Goal: Transaction & Acquisition: Purchase product/service

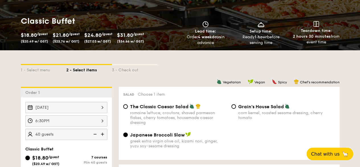
click at [30, 43] on div "$18.80 /guest ($20.49 w/ GST)" at bounding box center [34, 37] width 27 height 13
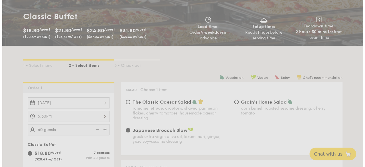
scroll to position [85, 0]
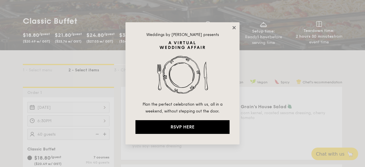
click at [232, 27] on icon at bounding box center [233, 27] width 5 height 5
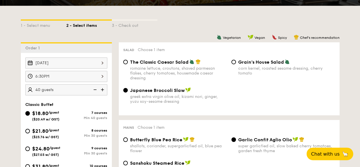
scroll to position [147, 0]
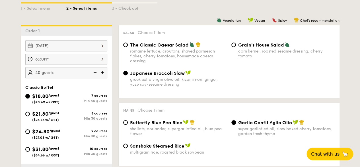
click at [95, 78] on img at bounding box center [94, 72] width 9 height 11
click at [42, 104] on span "($20.49 w/ GST)" at bounding box center [45, 102] width 27 height 4
click at [30, 98] on input "$18.80 /guest ($20.49 w/ GST) 7 courses Min 40 guests" at bounding box center [27, 96] width 5 height 5
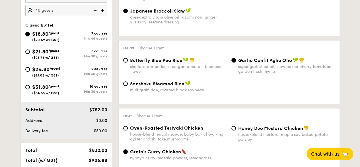
scroll to position [204, 0]
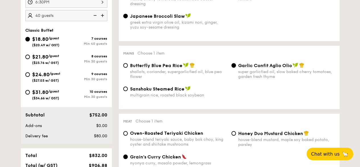
click at [130, 68] on span "Butterfly Blue Pea Rice" at bounding box center [156, 65] width 52 height 5
click at [128, 68] on input "Butterfly Blue Pea Rice shallots, coriander, supergarlicfied oil, blue pea flow…" at bounding box center [125, 65] width 5 height 5
radio input "true"
click at [237, 72] on div "Garlic Confit Aglio Olio super garlicfied oil, slow baked cherry tomatoes, gard…" at bounding box center [283, 70] width 108 height 17
click at [236, 71] on div "Garlic Confit Aglio Olio super garlicfied oil, slow baked cherry tomatoes, gard…" at bounding box center [283, 70] width 108 height 17
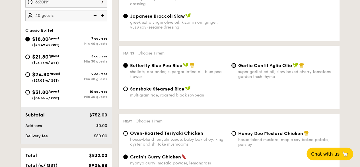
click at [234, 68] on input "Garlic Confit Aglio Olio super garlicfied oil, slow baked cherry tomatoes, gard…" at bounding box center [234, 65] width 5 height 5
radio input "true"
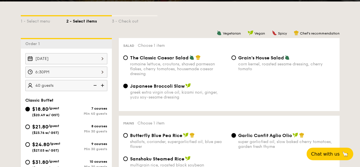
scroll to position [199, 0]
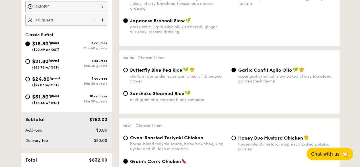
click at [73, 63] on div "8 courses" at bounding box center [86, 61] width 41 height 4
click at [30, 64] on input "$21.80 /guest ($23.76 w/ GST) 8 courses Min 30 guests" at bounding box center [27, 61] width 5 height 5
radio input "true"
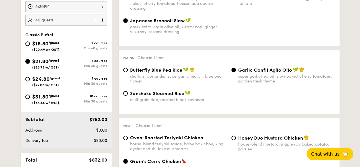
radio input "true"
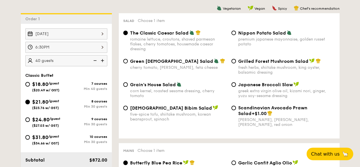
scroll to position [171, 0]
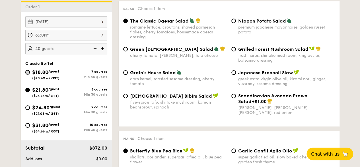
click at [28, 74] on input "$18.80 /guest ($20.49 w/ GST) 7 courses Min 40 guests" at bounding box center [27, 72] width 5 height 5
radio input "true"
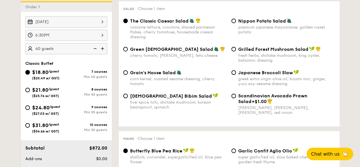
radio input "true"
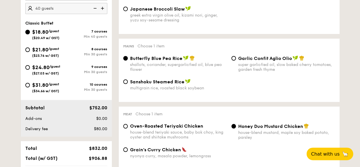
scroll to position [199, 0]
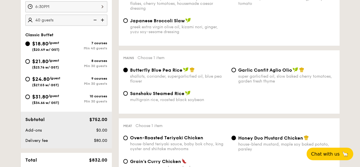
click at [27, 67] on div "$21.80 /guest ($23.76 w/ GST)" at bounding box center [45, 63] width 41 height 12
click at [27, 64] on input "$21.80 /guest ($23.76 w/ GST) 8 courses Min 30 guests" at bounding box center [27, 61] width 5 height 5
radio input "true"
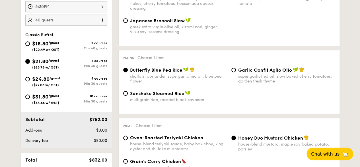
radio input "true"
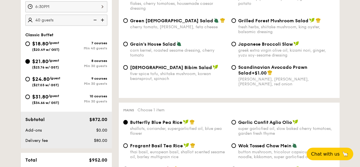
click at [96, 23] on img at bounding box center [94, 20] width 9 height 11
click at [95, 23] on img at bounding box center [94, 20] width 9 height 11
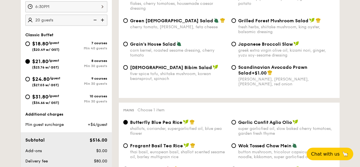
click at [103, 25] on img at bounding box center [103, 20] width 9 height 11
click at [102, 25] on img at bounding box center [103, 20] width 9 height 11
type input "30 guests"
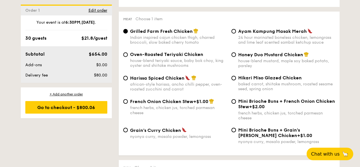
scroll to position [427, 0]
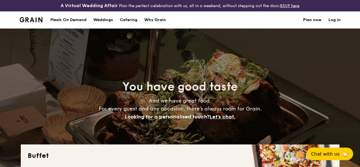
select select
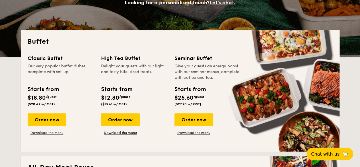
scroll to position [119, 0]
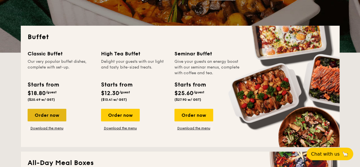
click at [46, 119] on div "Order now" at bounding box center [47, 115] width 39 height 13
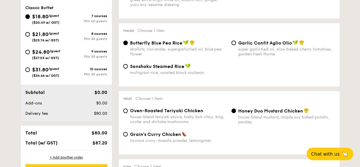
scroll to position [199, 0]
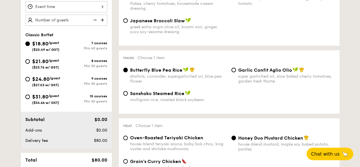
click at [38, 64] on span "$21.80" at bounding box center [40, 61] width 16 height 6
click at [30, 64] on input "$21.80 /guest ($23.76 w/ GST) 8 courses Min 30 guests" at bounding box center [27, 61] width 5 height 5
radio input "true"
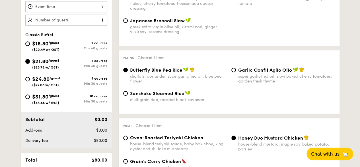
radio input "true"
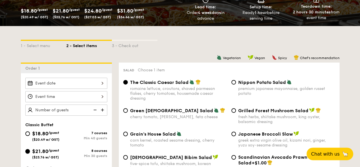
scroll to position [142, 0]
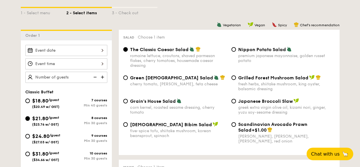
click at [102, 80] on img at bounding box center [103, 77] width 9 height 11
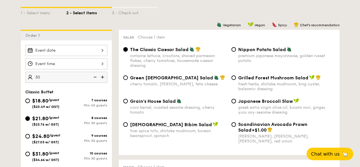
type input "30 guests"
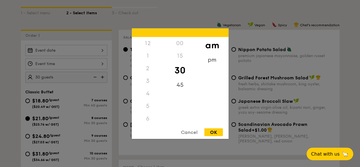
click at [68, 69] on div "12 1 2 3 4 5 6 7 8 9 10 11 00 15 30 45 am pm Cancel OK" at bounding box center [66, 63] width 82 height 11
click at [150, 68] on div "7" at bounding box center [148, 68] width 32 height 13
drag, startPoint x: 220, startPoint y: 131, endPoint x: 201, endPoint y: 121, distance: 20.9
click at [220, 131] on div "OK" at bounding box center [214, 132] width 19 height 8
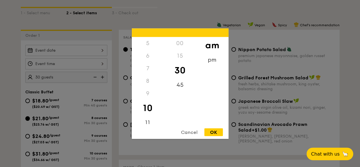
type input "10:30AM"
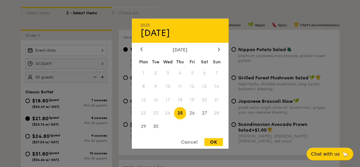
click at [75, 56] on div "2025 Sep [DATE] Tue Wed Thu Fri Sat Sun 1 2 3 4 5 6 7 8 9 10 11 12 13 14 15 16 …" at bounding box center [66, 50] width 82 height 11
click at [208, 114] on span "27" at bounding box center [205, 113] width 12 height 12
drag, startPoint x: 217, startPoint y: 143, endPoint x: 212, endPoint y: 143, distance: 5.1
click at [217, 143] on div "OK" at bounding box center [214, 142] width 19 height 8
type input "[DATE]"
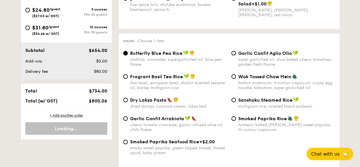
scroll to position [285, 0]
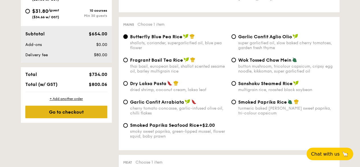
click at [99, 115] on div "Go to checkout" at bounding box center [66, 111] width 82 height 13
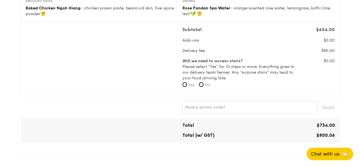
scroll to position [199, 0]
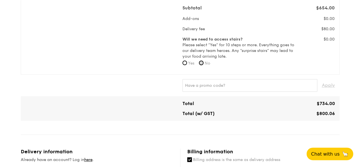
click at [203, 65] on input "No" at bounding box center [201, 62] width 5 height 5
radio input "true"
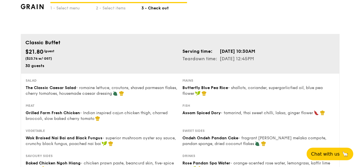
scroll to position [0, 0]
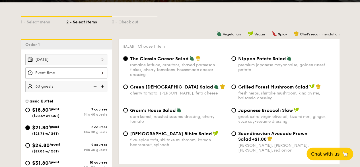
scroll to position [142, 0]
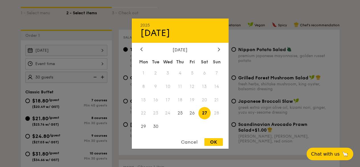
click at [83, 56] on div "[DATE] 2025 Sep [DATE] Tue Wed Thu Fri Sat Sun 1 2 3 4 5 6 7 8 9 10 11 12 13 14…" at bounding box center [66, 50] width 82 height 11
click at [217, 50] on div at bounding box center [219, 49] width 5 height 5
click at [205, 113] on span "25" at bounding box center [205, 113] width 12 height 12
click at [211, 144] on div "OK" at bounding box center [214, 142] width 19 height 8
type input "[DATE]"
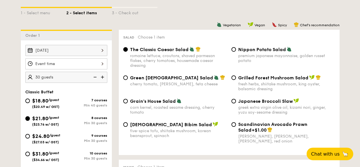
click at [99, 65] on div at bounding box center [66, 63] width 82 height 11
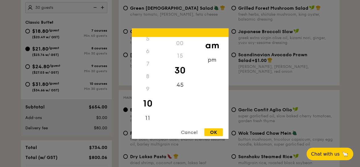
scroll to position [285, 0]
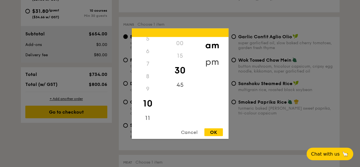
click at [209, 57] on div "pm" at bounding box center [212, 61] width 32 height 17
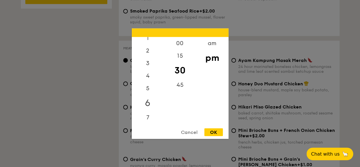
scroll to position [35, 0]
click at [150, 71] on div "5" at bounding box center [148, 73] width 32 height 17
click at [213, 133] on div "OK" at bounding box center [214, 132] width 19 height 8
type input "5:30PM"
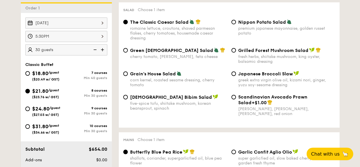
scroll to position [171, 0]
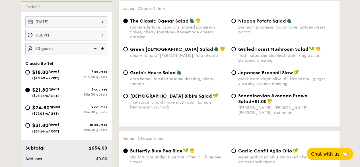
click at [258, 75] on span "Japanese Broccoli Slaw" at bounding box center [266, 72] width 55 height 5
click at [236, 75] on input "Japanese Broccoli Slaw greek extra virgin olive oil, kizami nori, ginger, yuzu …" at bounding box center [234, 72] width 5 height 5
radio input "true"
click at [258, 60] on div "fresh herbs, shiitake mushroom, king oyster, balsamic dressing" at bounding box center [287, 58] width 97 height 10
click at [236, 51] on input "Grilled Forest Mushroom Salad fresh herbs, shiitake mushroom, king oyster, bals…" at bounding box center [234, 49] width 5 height 5
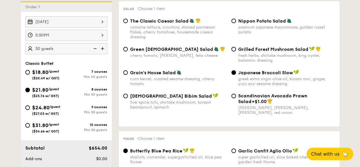
radio input "true"
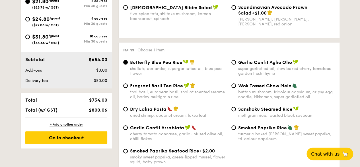
scroll to position [285, 0]
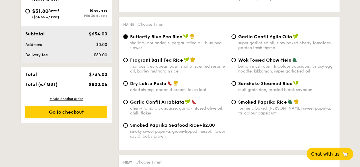
click at [242, 39] on span "Garlic Confit Aglio Olio" at bounding box center [266, 36] width 54 height 5
click at [236, 39] on input "Garlic Confit Aglio Olio super garlicfied oil, slow baked cherry tomatoes, gard…" at bounding box center [234, 36] width 5 height 5
radio input "true"
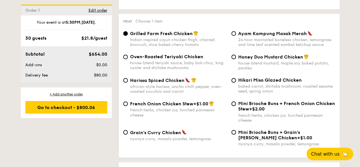
scroll to position [456, 0]
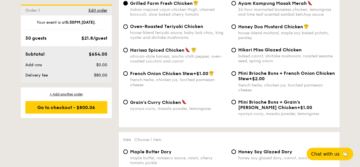
click at [268, 52] on span "Hikari Miso Glazed Chicken" at bounding box center [271, 49] width 64 height 5
click at [236, 52] on input "Hikari Miso Glazed Chicken baked carrot, shiitake mushroom, roasted sesame seed…" at bounding box center [234, 50] width 5 height 5
radio input "true"
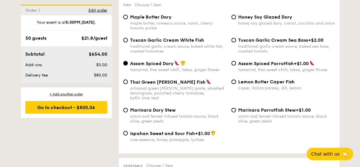
scroll to position [598, 0]
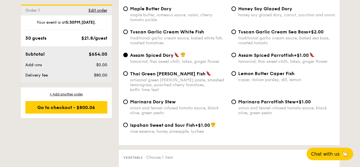
click at [192, 76] on div "Thai Green [PERSON_NAME] Fish" at bounding box center [178, 74] width 97 height 6
click at [128, 76] on input "Thai Green [PERSON_NAME] Fish artisanal green [PERSON_NAME] paste, smashed lemo…" at bounding box center [125, 73] width 5 height 5
radio input "true"
click at [189, 45] on div "traditional garlic cream sauce, baked white fish, roasted tomatoes" at bounding box center [178, 41] width 97 height 10
click at [128, 34] on input "Tuscan Garlic Cream White Fish traditional garlic cream sauce, baked white fish…" at bounding box center [125, 32] width 5 height 5
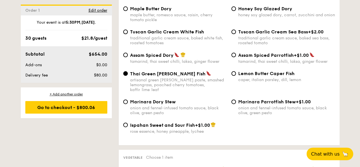
radio input "true"
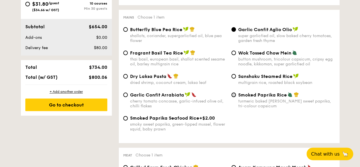
scroll to position [285, 0]
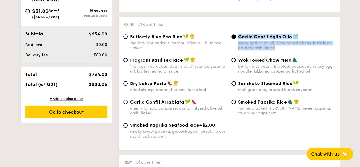
drag, startPoint x: 239, startPoint y: 42, endPoint x: 275, endPoint y: 54, distance: 38.4
click at [275, 50] on div "Garlic Confit Aglio Olio super garlicfied oil, slow baked cherry tomatoes, gard…" at bounding box center [287, 42] width 97 height 17
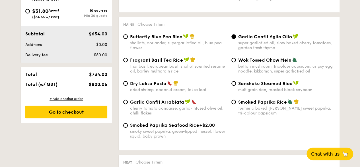
click at [255, 70] on div "button mushroom, tricolour capsicum, cripsy egg noodle, kikkoman, super garlicf…" at bounding box center [287, 69] width 97 height 10
click at [236, 62] on input "Wok Tossed Chow Mein button mushroom, tricolour capsicum, cripsy egg noodle, ki…" at bounding box center [234, 60] width 5 height 5
radio input "true"
click at [229, 42] on div "Garlic Confit Aglio Olio super garlicfied oil, slow baked cherry tomatoes, gard…" at bounding box center [283, 42] width 108 height 17
click at [237, 46] on div "Garlic Confit Aglio Olio super garlicfied oil, slow baked cherry tomatoes, gard…" at bounding box center [283, 42] width 108 height 17
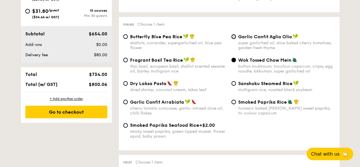
click at [235, 39] on input "Garlic Confit Aglio Olio super garlicfied oil, slow baked cherry tomatoes, gard…" at bounding box center [234, 36] width 5 height 5
radio input "true"
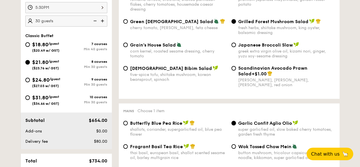
scroll to position [199, 0]
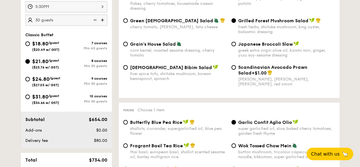
click at [270, 75] on span "Scandinavian Avocado Prawn Salad" at bounding box center [273, 69] width 69 height 11
click at [236, 70] on input "Scandinavian Avocado Prawn Salad +$1.00 virgin [PERSON_NAME] dressing, dijon mu…" at bounding box center [234, 67] width 5 height 5
radio input "true"
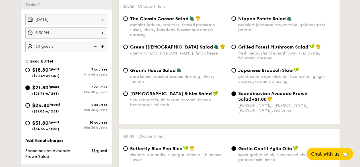
scroll to position [171, 0]
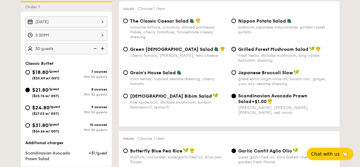
click at [233, 51] on input "Grilled Forest Mushroom Salad fresh herbs, shiitake mushroom, king oyster, bals…" at bounding box center [234, 49] width 5 height 5
radio input "true"
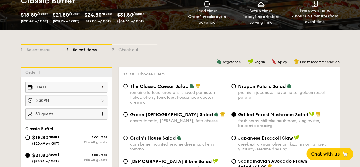
scroll to position [114, 0]
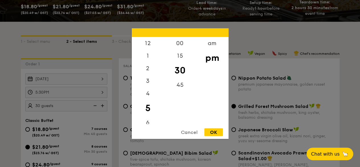
click at [81, 94] on div "5:30PM 12 1 2 3 4 5 6 7 8 9 10 11 00 15 30 45 am pm Cancel OK" at bounding box center [66, 92] width 82 height 11
click at [149, 94] on div "6" at bounding box center [148, 95] width 32 height 17
click at [216, 131] on div "OK" at bounding box center [214, 132] width 19 height 8
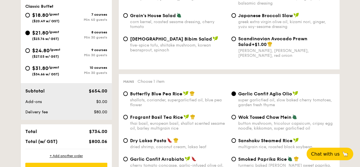
scroll to position [85, 0]
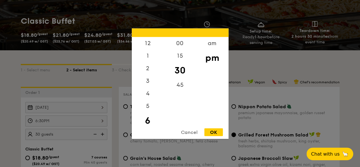
click at [97, 126] on div "6:30PM 12 1 2 3 4 5 6 7 8 9 10 11 00 15 30 45 am pm Cancel OK" at bounding box center [66, 120] width 82 height 11
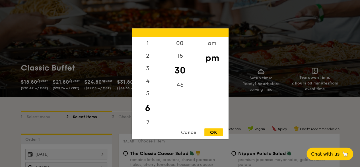
scroll to position [0, 0]
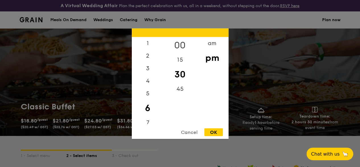
click at [183, 46] on div "00" at bounding box center [180, 45] width 32 height 17
click at [213, 129] on div "OK" at bounding box center [214, 132] width 19 height 8
type input "6:00PM"
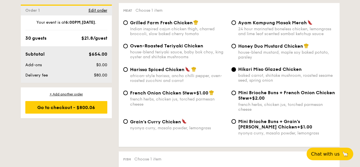
scroll to position [427, 0]
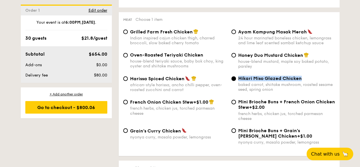
drag, startPoint x: 239, startPoint y: 84, endPoint x: 304, endPoint y: 85, distance: 64.4
click at [304, 81] on div "Hikari Miso Glazed Chicken" at bounding box center [287, 78] width 97 height 5
copy span "Hikari Miso Glazed Chicken"
click at [255, 81] on span "Hikari Miso Glazed Chicken" at bounding box center [271, 78] width 64 height 5
click at [236, 81] on input "Hikari Miso Glazed Chicken baked carrot, shiitake mushroom, roasted sesame seed…" at bounding box center [234, 78] width 5 height 5
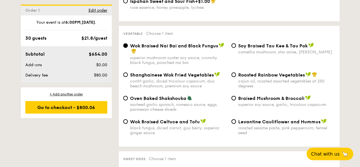
scroll to position [741, 0]
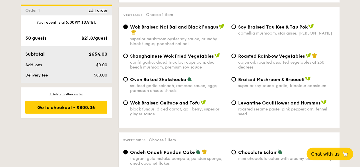
click at [237, 84] on div "Braised Mushroom & Broccoli superior soy sauce, garlic, tricolour capsicum" at bounding box center [283, 82] width 108 height 12
click at [233, 81] on input "Braised Mushroom & Broccoli superior soy sauce, garlic, tricolour capsicum" at bounding box center [234, 79] width 5 height 5
radio input "true"
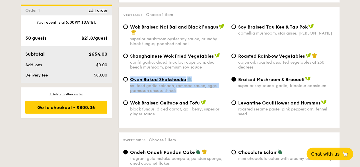
drag, startPoint x: 180, startPoint y: 95, endPoint x: 131, endPoint y: 85, distance: 50.5
click at [131, 85] on div "Oven Baked Shakshouka sauteed garlic spinach, romesco sauce, eggs, parmesan che…" at bounding box center [178, 84] width 97 height 17
copy div "Oven Baked Shakshouka sauteed garlic spinach, romesco sauce, eggs, parmesan che…"
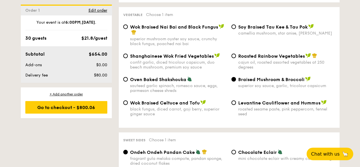
click at [271, 82] on span "Braised Mushroom & Broccoli" at bounding box center [272, 79] width 66 height 5
click at [236, 81] on input "Braised Mushroom & Broccoli superior soy sauce, garlic, tricolour capsicum" at bounding box center [234, 79] width 5 height 5
drag, startPoint x: 240, startPoint y: 83, endPoint x: 301, endPoint y: 85, distance: 60.7
click at [301, 82] on span "Braised Mushroom & Broccoli" at bounding box center [272, 79] width 66 height 5
click at [240, 82] on span "Braised Mushroom & Broccoli" at bounding box center [272, 79] width 66 height 5
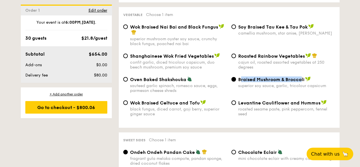
click at [236, 81] on input "Braised Mushroom & Broccoli superior soy sauce, garlic, tricolour capsicum" at bounding box center [234, 79] width 5 height 5
drag, startPoint x: 238, startPoint y: 84, endPoint x: 305, endPoint y: 84, distance: 67.2
click at [305, 84] on div "Braised Mushroom & Broccoli superior soy sauce, garlic, tricolour capsicum" at bounding box center [283, 82] width 108 height 12
click at [144, 87] on div "Oven Baked Shakshouka sauteed garlic spinach, romesco sauce, eggs, parmesan che…" at bounding box center [178, 84] width 97 height 17
click at [128, 81] on input "Oven Baked Shakshouka sauteed garlic spinach, romesco sauce, eggs, parmesan che…" at bounding box center [125, 79] width 5 height 5
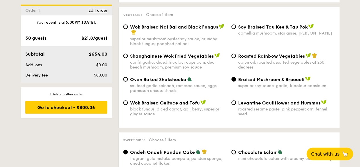
radio input "true"
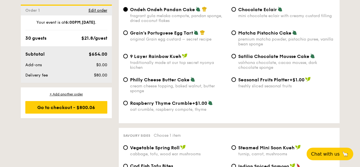
scroll to position [855, 0]
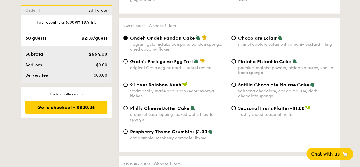
click at [249, 41] on span "Chocolate Eclair" at bounding box center [258, 37] width 39 height 5
click at [236, 40] on input "Chocolate Eclair mini chocolate eclair with creamy custard filling" at bounding box center [234, 38] width 5 height 5
radio input "true"
click at [163, 111] on span "Philly Cheese Butter Cake" at bounding box center [160, 107] width 60 height 5
click at [128, 110] on input "Philly Cheese Butter Cake cream cheese topping, baked walnut, butter sponge" at bounding box center [125, 108] width 5 height 5
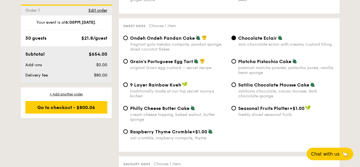
radio input "true"
click at [235, 87] on input "Satilia Chocolate Mousse Cake valrhona chocolate, cacao mousse, dark chocolate …" at bounding box center [234, 84] width 5 height 5
radio input "true"
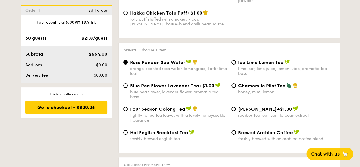
scroll to position [1111, 0]
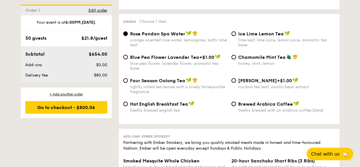
click at [236, 42] on div "Ice Lime Lemon Tea lime leaf, lime juice, lemon juice, aromatic tea base" at bounding box center [283, 39] width 108 height 17
click at [234, 36] on input "Ice Lime Lemon Tea lime leaf, lime juice, lemon juice, aromatic tea base" at bounding box center [234, 33] width 5 height 5
radio input "true"
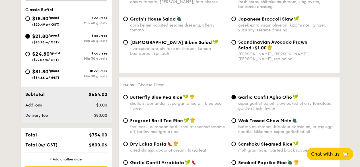
scroll to position [313, 0]
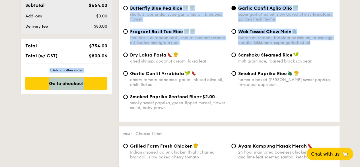
drag, startPoint x: 89, startPoint y: 58, endPoint x: 113, endPoint y: 60, distance: 24.0
drag, startPoint x: 103, startPoint y: 54, endPoint x: 100, endPoint y: 56, distance: 3.4
click at [103, 54] on div "Total $734.00 Total (w/ GST) $800.06" at bounding box center [66, 50] width 91 height 25
click at [87, 58] on div "$800.06" at bounding box center [92, 55] width 35 height 5
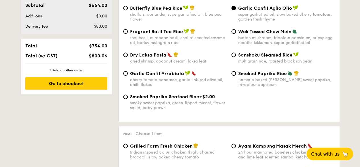
drag, startPoint x: 89, startPoint y: 60, endPoint x: 107, endPoint y: 60, distance: 18.2
click at [107, 58] on div "$800.06" at bounding box center [92, 55] width 35 height 5
copy span "$800.06"
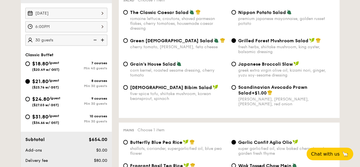
scroll to position [171, 0]
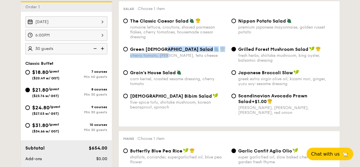
click at [165, 57] on div "Green Goddess Salad cherry tomato, [PERSON_NAME], feta cheese" at bounding box center [178, 52] width 97 height 12
click at [176, 52] on span "Green [DEMOGRAPHIC_DATA] Salad" at bounding box center [171, 48] width 83 height 5
click at [128, 51] on input "Green Goddess Salad cherry tomato, [PERSON_NAME], feta cheese" at bounding box center [125, 49] width 5 height 5
radio input "true"
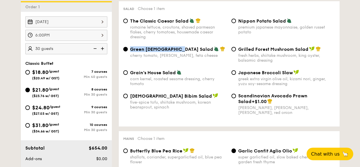
drag, startPoint x: 131, startPoint y: 52, endPoint x: 178, endPoint y: 56, distance: 48.1
click at [178, 52] on span "Green [DEMOGRAPHIC_DATA] Salad" at bounding box center [171, 48] width 83 height 5
copy span "Green [DEMOGRAPHIC_DATA] Salad"
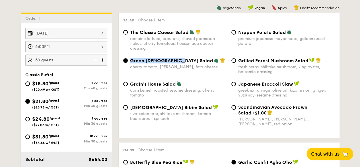
scroll to position [142, 0]
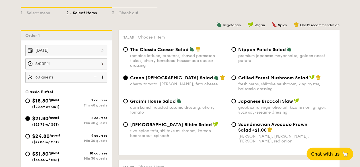
click at [248, 80] on span "Grilled Forest Mushroom Salad" at bounding box center [274, 77] width 70 height 5
click at [236, 80] on input "Grilled Forest Mushroom Salad fresh herbs, shiitake mushroom, king oyster, bals…" at bounding box center [234, 77] width 5 height 5
radio input "true"
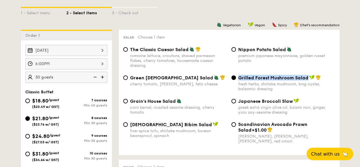
drag, startPoint x: 239, startPoint y: 82, endPoint x: 307, endPoint y: 83, distance: 68.1
click at [307, 80] on span "Grilled Forest Mushroom Salad" at bounding box center [274, 77] width 70 height 5
copy span "Grilled Forest Mushroom Salad"
click at [223, 27] on span "Vegetarian" at bounding box center [232, 25] width 18 height 4
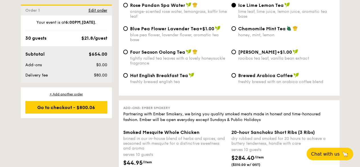
scroll to position [1111, 0]
